Goal: Task Accomplishment & Management: Manage account settings

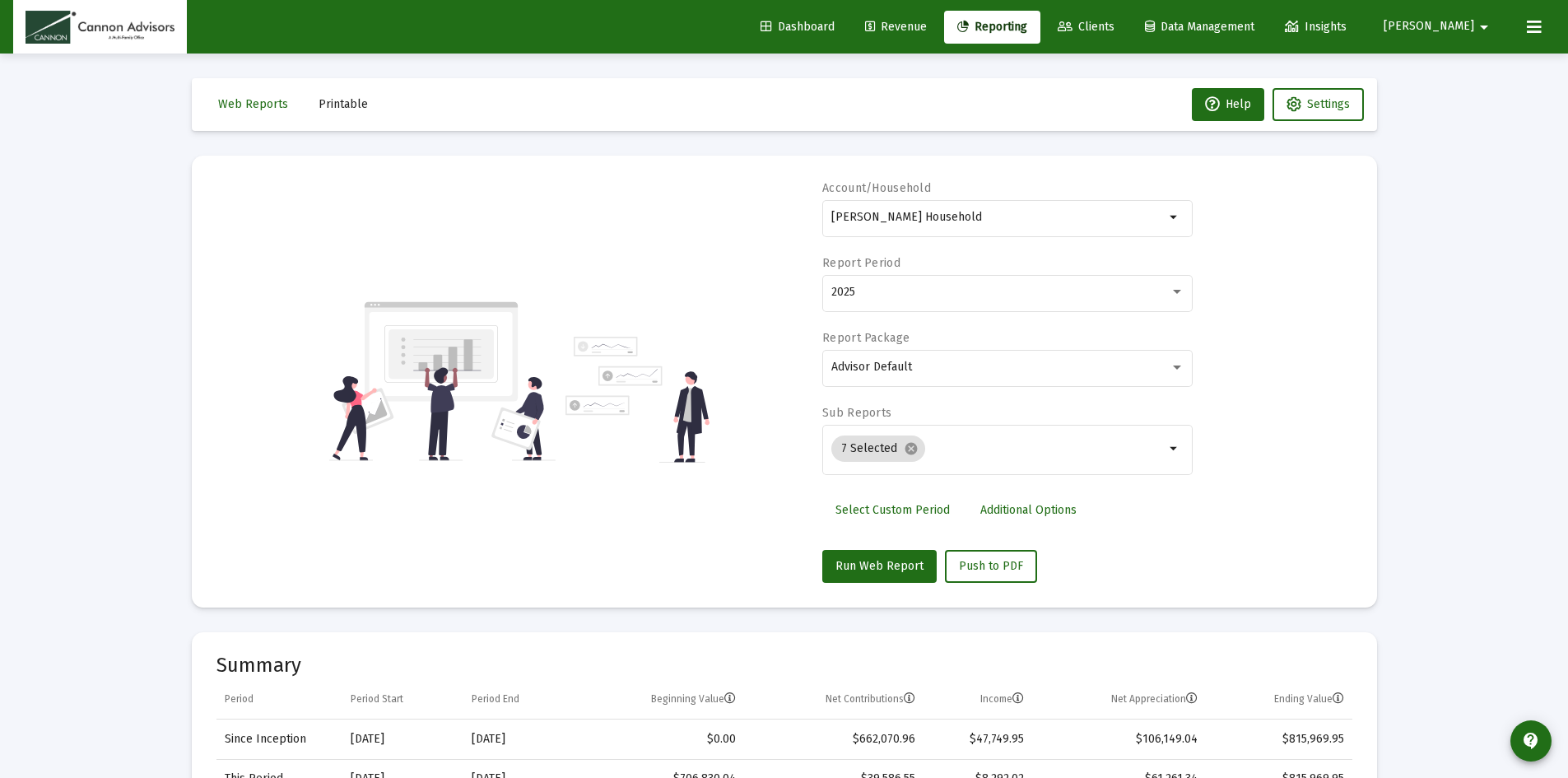
select select "View all"
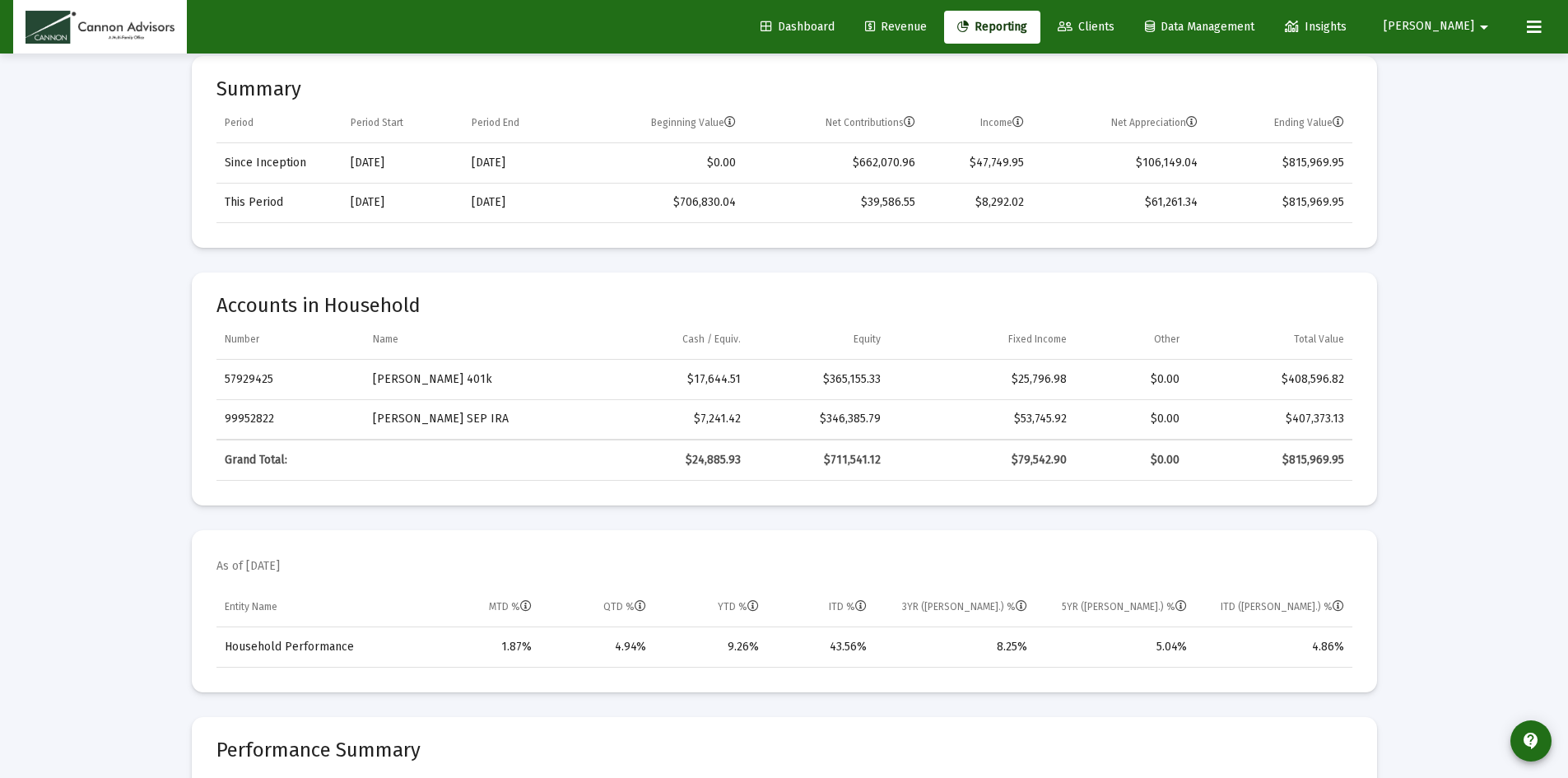
drag, startPoint x: 1358, startPoint y: 381, endPoint x: 1338, endPoint y: 461, distance: 82.5
click at [1358, 382] on mat-card "Accounts in Household Number Name Cash / Equiv. Equity Fixed Income Other Total…" at bounding box center [784, 388] width 1185 height 233
click at [1367, 400] on mat-card "Accounts in Household Number Name Cash / Equiv. Equity Fixed Income Other Total…" at bounding box center [784, 388] width 1185 height 233
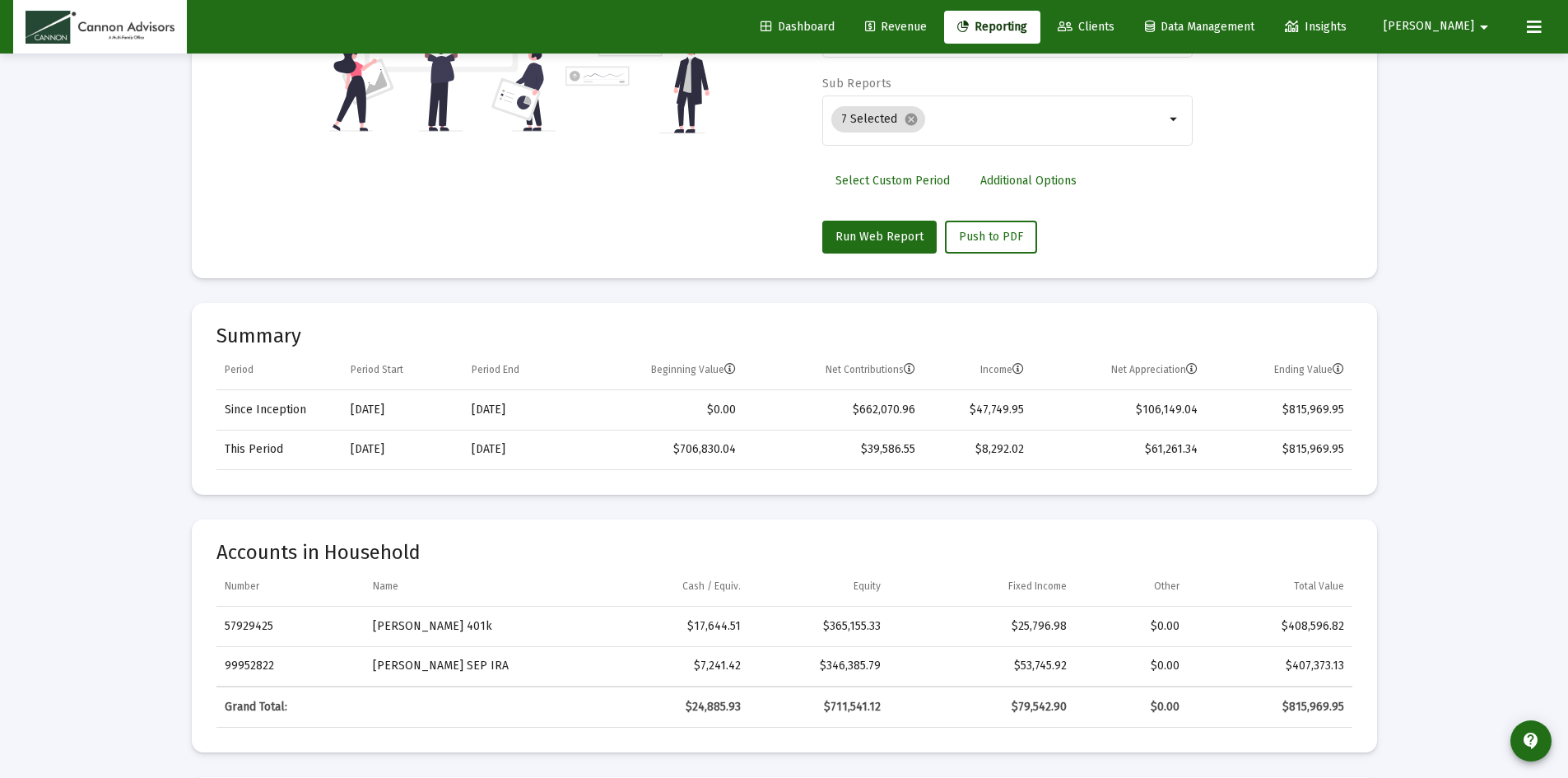
scroll to position [0, 0]
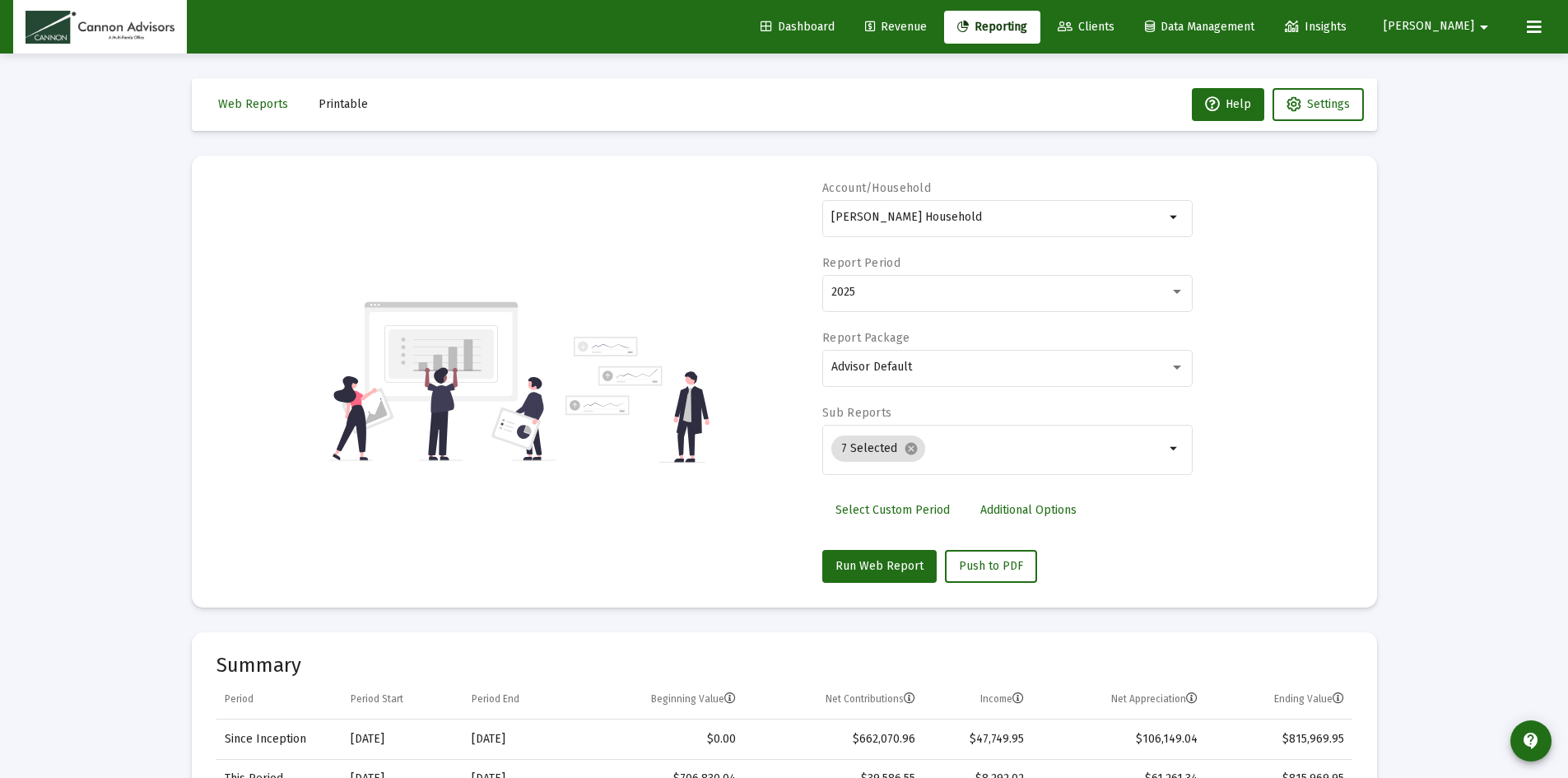
click at [1334, 201] on div "Account/Household [PERSON_NAME] Household arrow_drop_down Report Period 2025 Re…" at bounding box center [784, 381] width 1136 height 402
click at [1464, 26] on span "[PERSON_NAME]" at bounding box center [1429, 26] width 90 height 14
click at [1459, 105] on button "Logout" at bounding box center [1462, 109] width 98 height 40
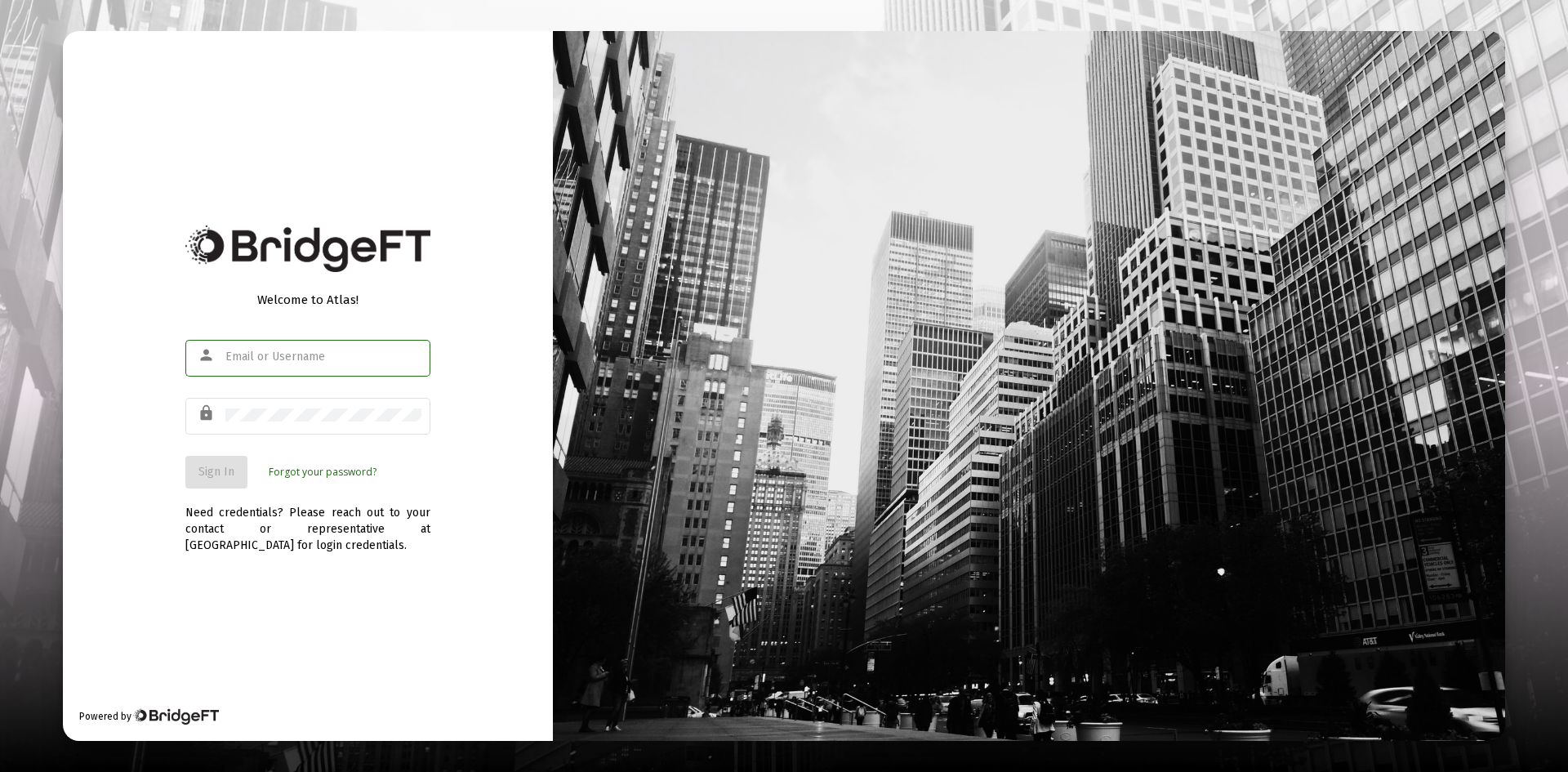
type input "barbara@cannonadvisors.com"
click at [321, 89] on div "Welcome to Atlas! person barbara@cannonadvisors.com lock Sign In Forgot your pa…" at bounding box center [307, 385] width 490 height 709
